Goal: Task Accomplishment & Management: Manage account settings

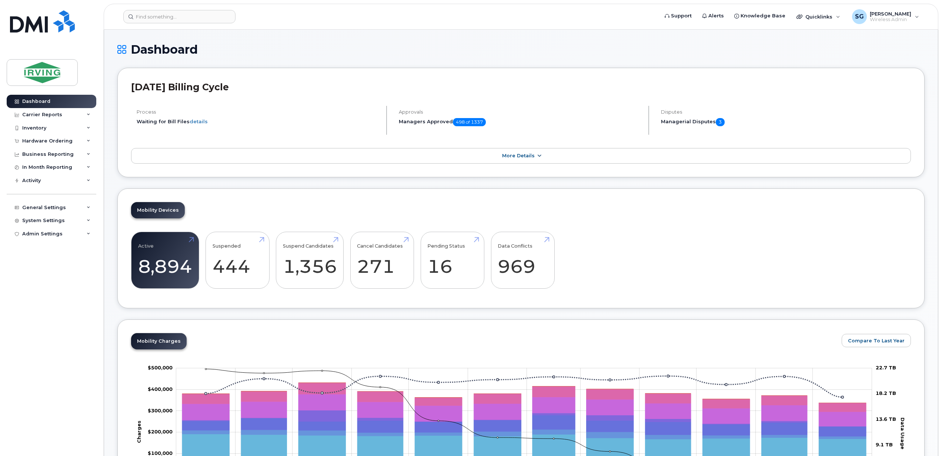
click at [546, 153] on link "More Details" at bounding box center [521, 156] width 780 height 16
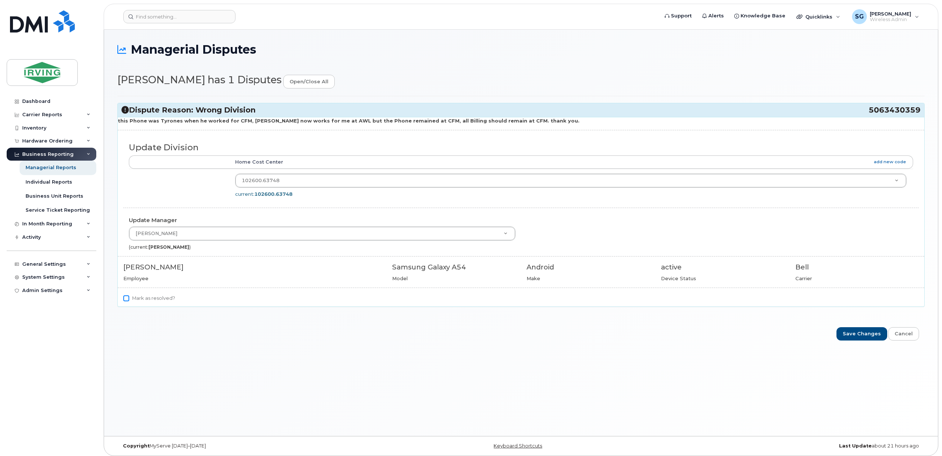
click at [124, 301] on input "Mark as resolved?" at bounding box center [126, 299] width 6 height 6
checkbox input "true"
click at [54, 168] on div "Managerial Reports" at bounding box center [51, 167] width 51 height 7
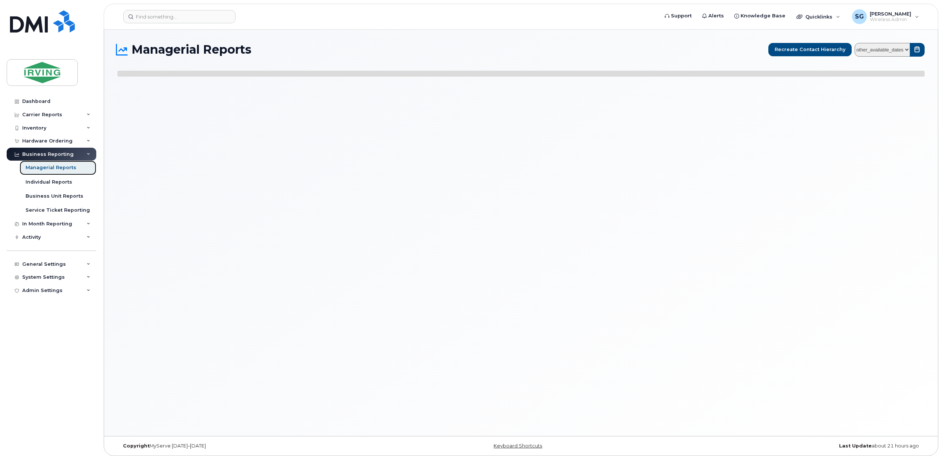
select select
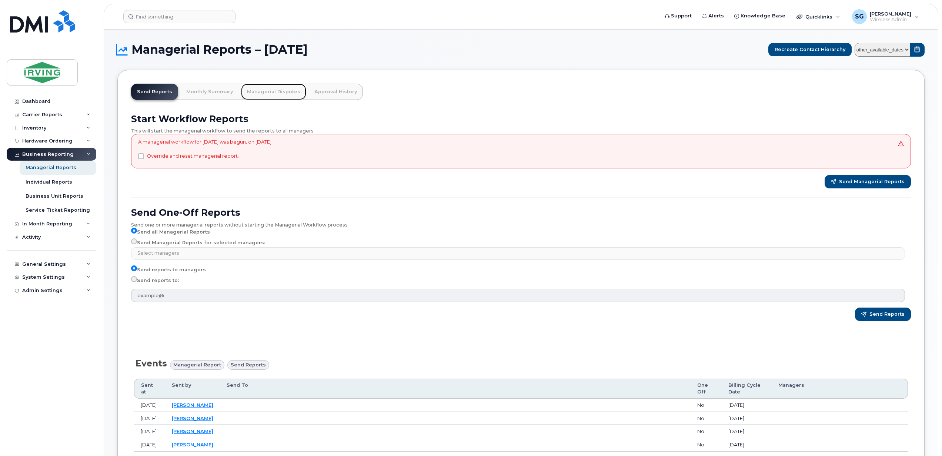
click at [267, 92] on link "Managerial Disputes" at bounding box center [273, 92] width 65 height 16
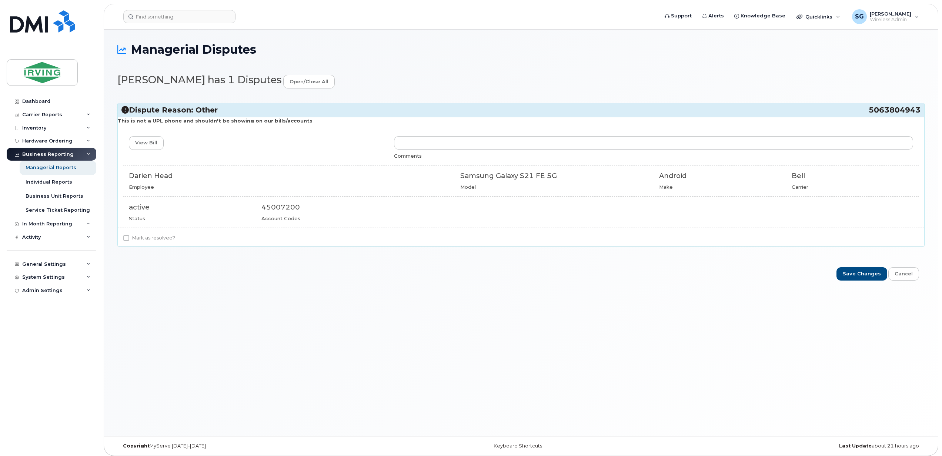
drag, startPoint x: 866, startPoint y: 111, endPoint x: 919, endPoint y: 111, distance: 53.7
click at [919, 111] on h3 "Dispute Reason: Other 5063804943" at bounding box center [520, 110] width 799 height 10
copy h3 "5063804943"
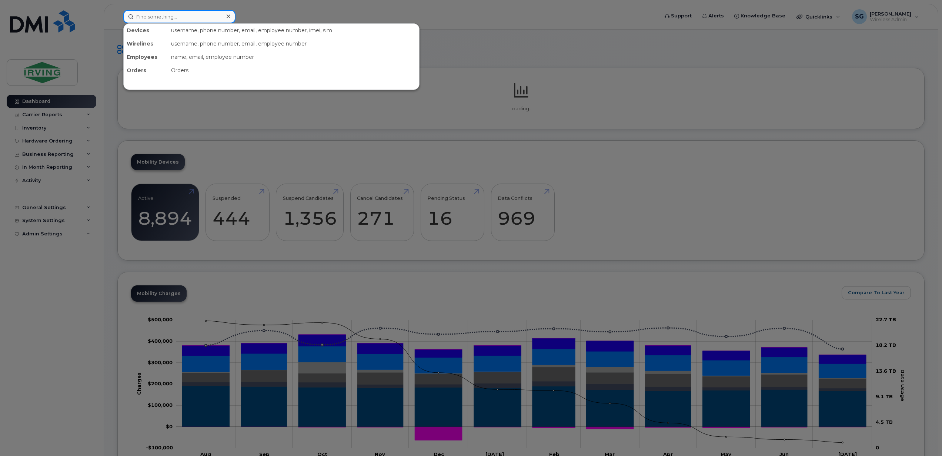
click at [147, 18] on input at bounding box center [179, 16] width 112 height 13
paste input "5063804943"
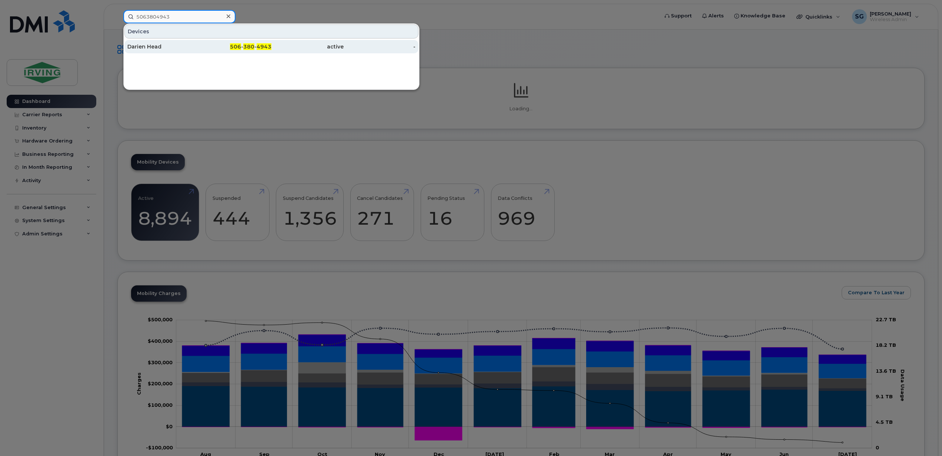
type input "5063804943"
click at [149, 44] on div "Darien Head" at bounding box center [163, 46] width 72 height 7
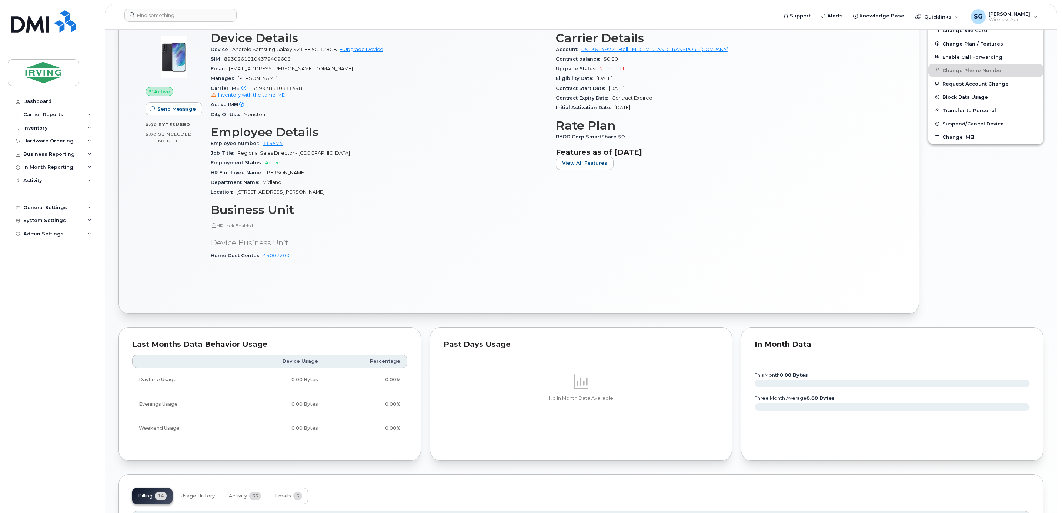
scroll to position [389, 0]
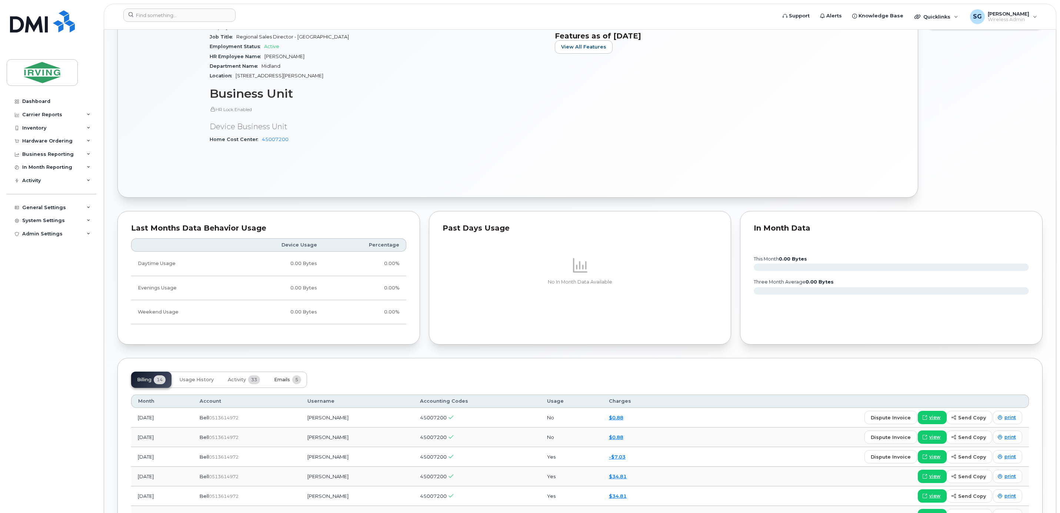
click at [284, 383] on span "Emails" at bounding box center [282, 380] width 16 height 6
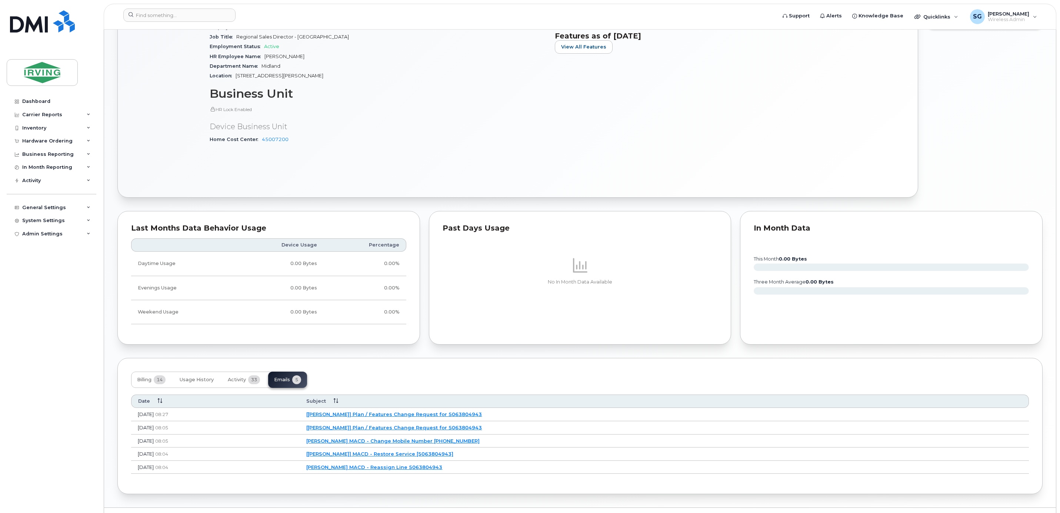
click at [442, 470] on link "JD Irving MACD - Reassign Line 5063804943" at bounding box center [374, 467] width 136 height 6
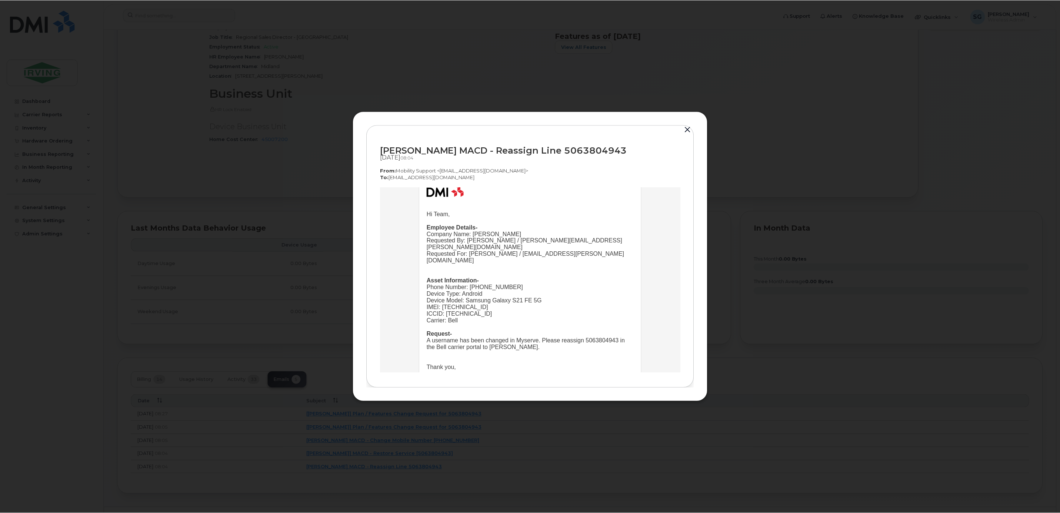
scroll to position [56, 0]
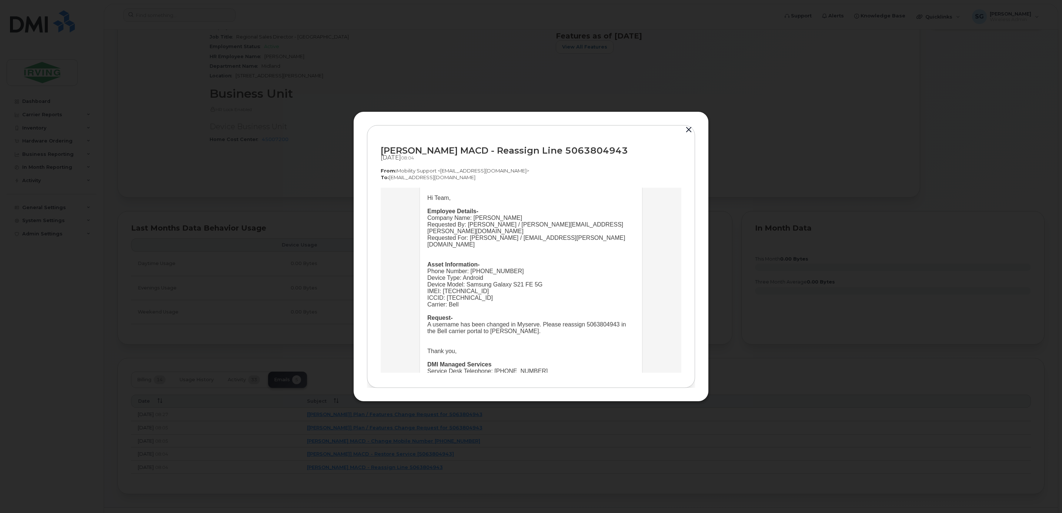
click at [687, 135] on div "JD Irving MACD - Reassign Line 5063804943 Aug 27, 2025  08:04 From:  Mobility S…" at bounding box center [531, 256] width 328 height 263
click at [686, 130] on button "button" at bounding box center [688, 130] width 11 height 10
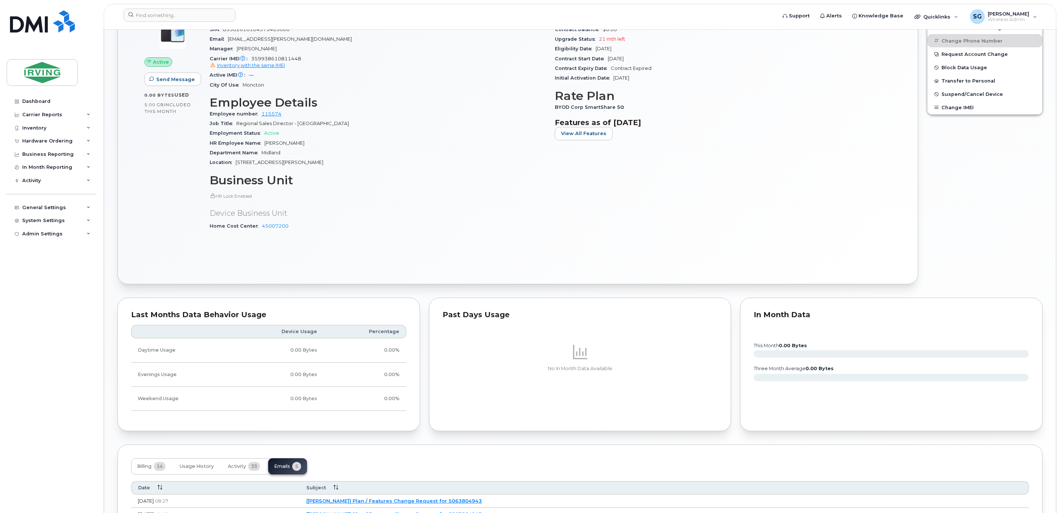
scroll to position [79, 0]
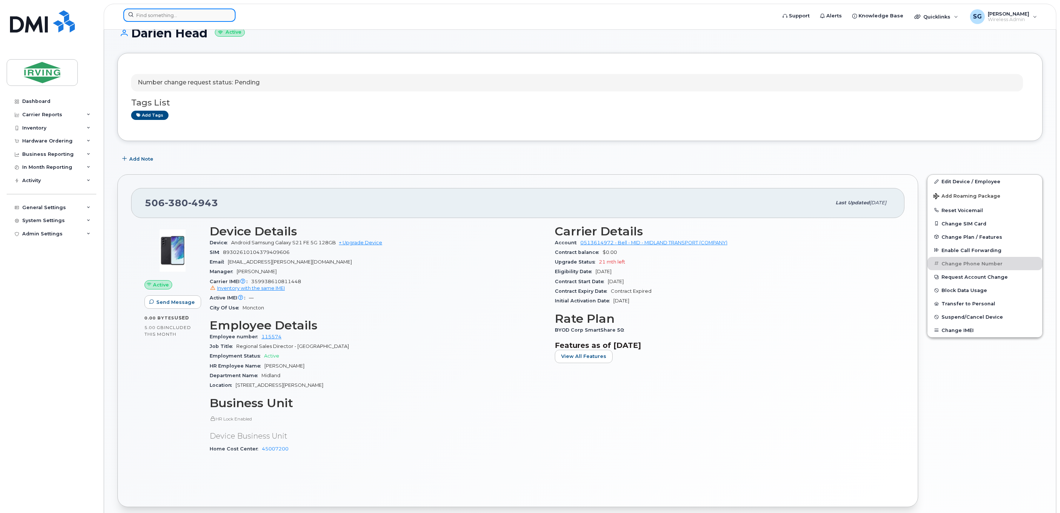
click at [192, 11] on input at bounding box center [179, 15] width 112 height 13
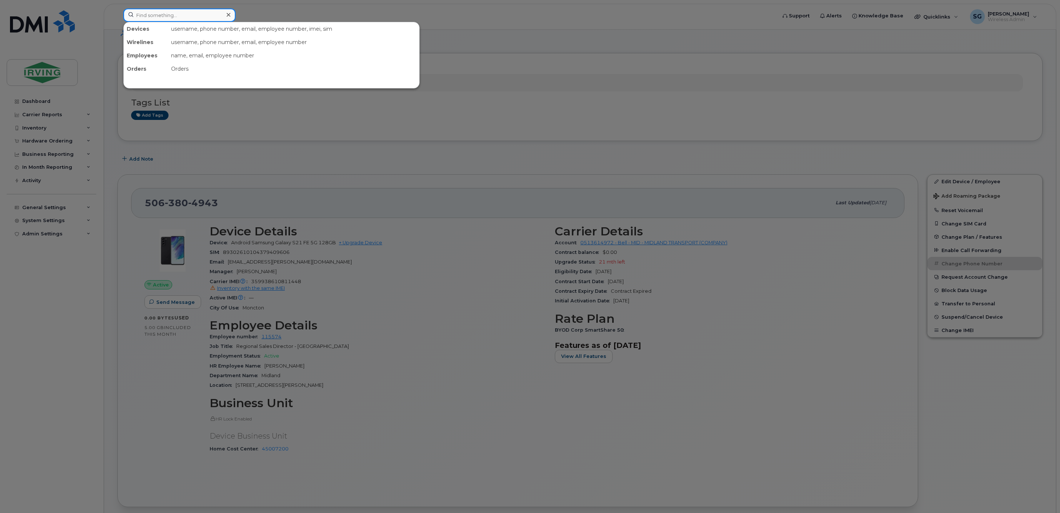
paste input "7824096049"
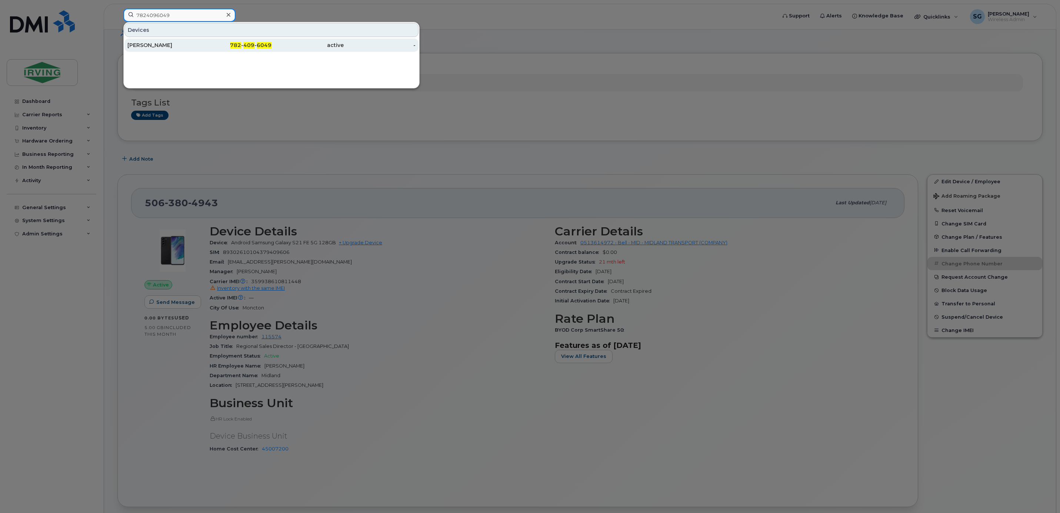
type input "7824096049"
click at [145, 49] on div "Ian Kennedy" at bounding box center [163, 44] width 72 height 7
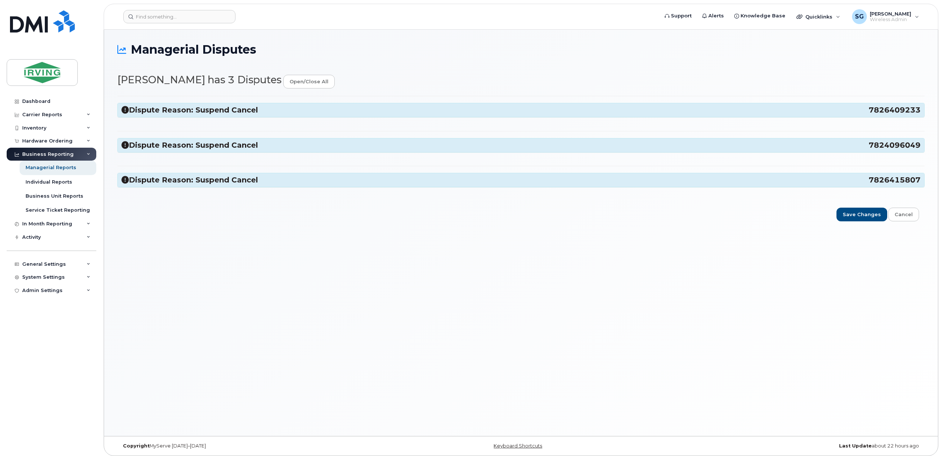
click at [224, 110] on h3 "Dispute Reason: Suspend Cancel 7826409233" at bounding box center [520, 110] width 799 height 10
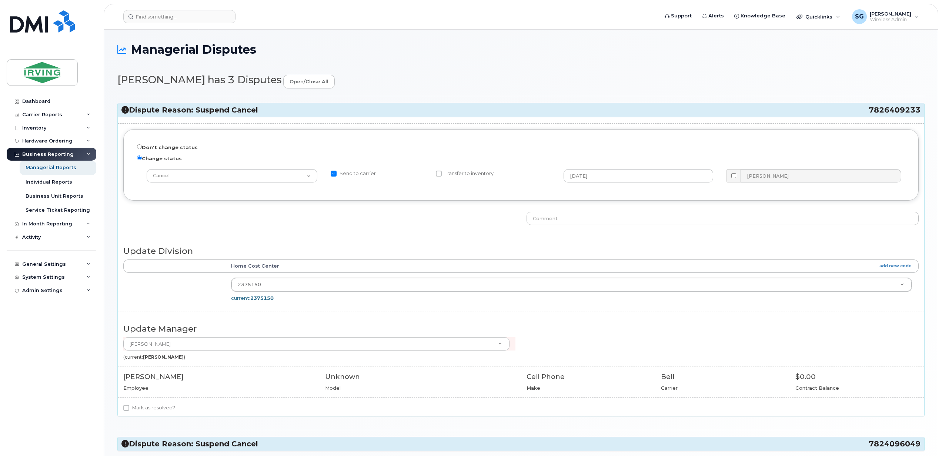
drag, startPoint x: 869, startPoint y: 111, endPoint x: 921, endPoint y: 110, distance: 52.2
click at [921, 110] on div "Dispute Reason: Suspend Cancel 7826409233" at bounding box center [521, 110] width 807 height 14
click at [919, 196] on div "Don't change status Change status -- choose action -- Cancel Cancel with Churn …" at bounding box center [521, 170] width 807 height 83
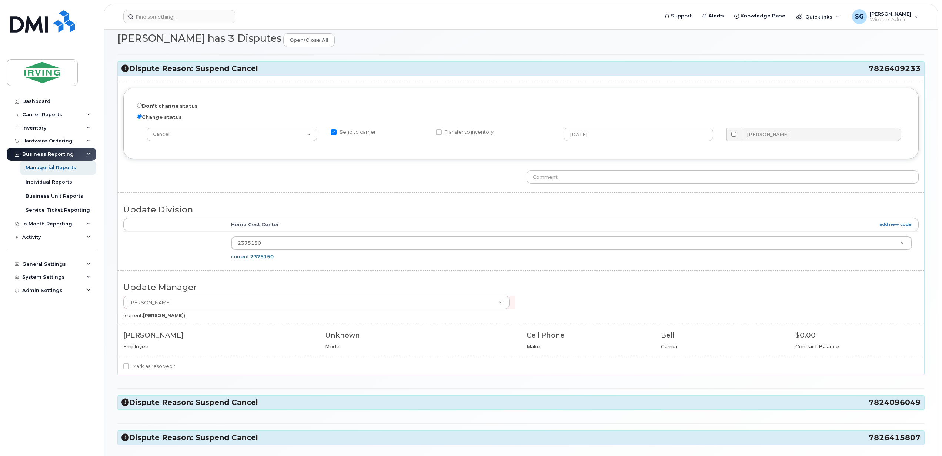
scroll to position [105, 0]
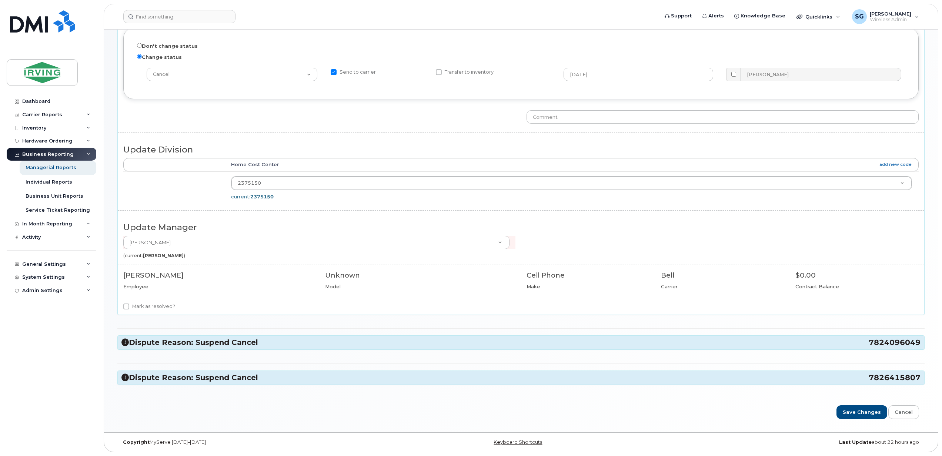
drag, startPoint x: 863, startPoint y: 344, endPoint x: 918, endPoint y: 346, distance: 54.9
click at [918, 346] on h3 "Dispute Reason: Suspend Cancel 7824096049" at bounding box center [520, 343] width 799 height 10
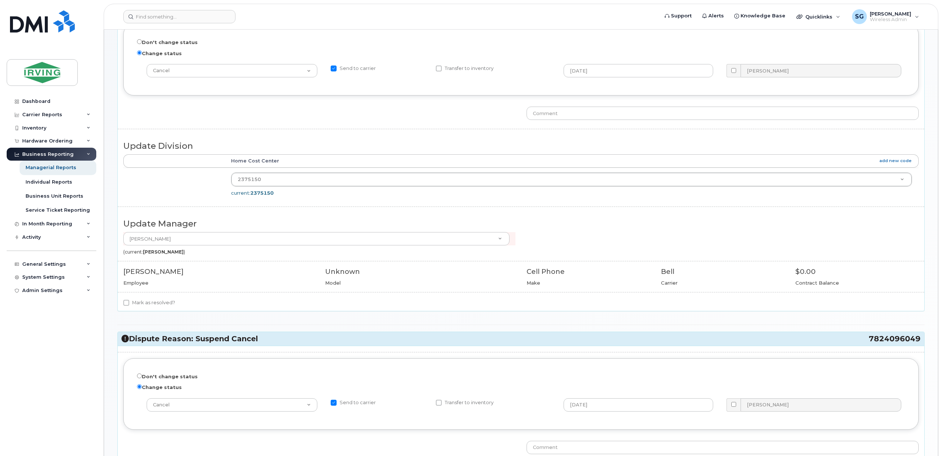
drag, startPoint x: 918, startPoint y: 346, endPoint x: 912, endPoint y: 340, distance: 8.4
copy h3 "7824096049"
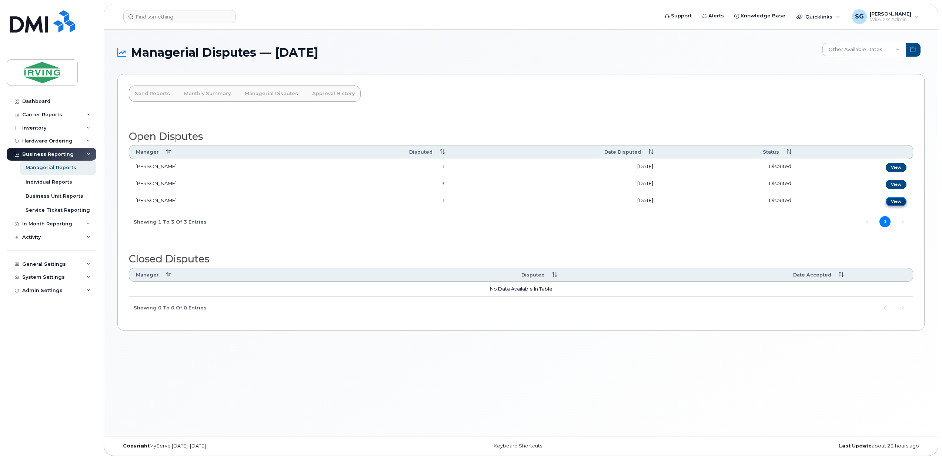
click at [891, 203] on link "View" at bounding box center [896, 201] width 21 height 9
click at [897, 163] on link "View" at bounding box center [896, 167] width 21 height 9
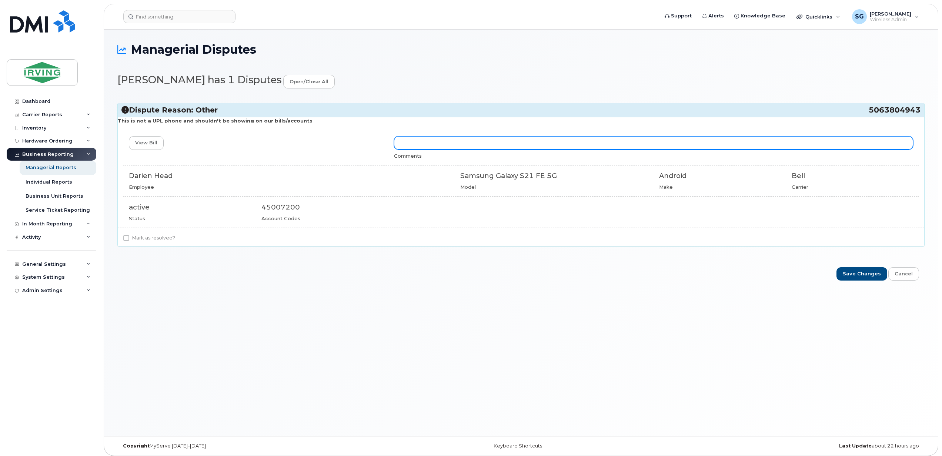
click at [427, 147] on input "text" at bounding box center [653, 142] width 519 height 13
paste input "Matthew confirmed today that Robert Poirier, Midland IT, just reassigned that p…"
click at [402, 145] on input "Matthew confirmed today that Robert Poirier, Midland IT, just reassigned that p…" at bounding box center [653, 142] width 519 height 13
click at [734, 146] on input "Per Charo, Matthew confirmed today that Robert Poirier, Midland IT, just reassi…" at bounding box center [653, 142] width 519 height 13
click at [773, 145] on input "Per Charo, Matthew confirmed today that Robert Poirier, Midland IT, just reassi…" at bounding box center [653, 142] width 519 height 13
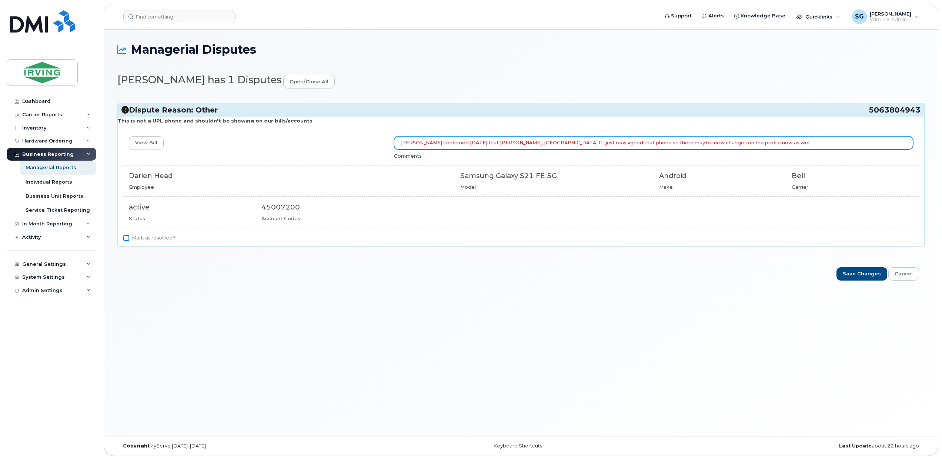
type input "Per Charo, Matthew confirmed today that Robert Poirier, Midland IT, just reassi…"
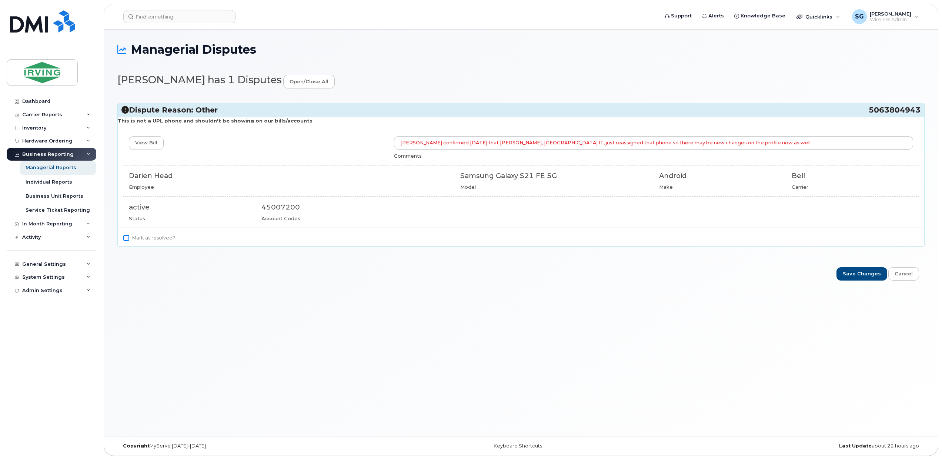
click at [128, 237] on input "Mark as resolved?" at bounding box center [126, 238] width 6 height 6
checkbox input "true"
click at [864, 275] on input "Save Changes" at bounding box center [862, 274] width 51 height 14
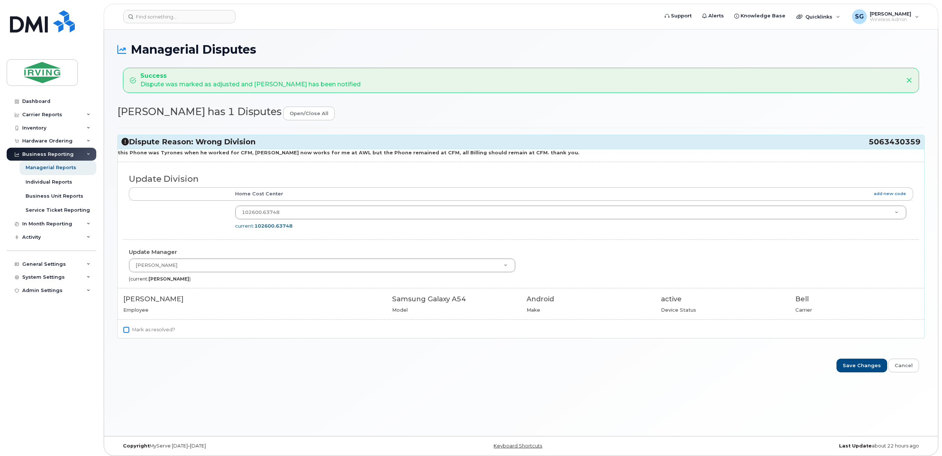
click at [125, 333] on input "Mark as resolved?" at bounding box center [126, 330] width 6 height 6
checkbox input "false"
